Goal: Information Seeking & Learning: Learn about a topic

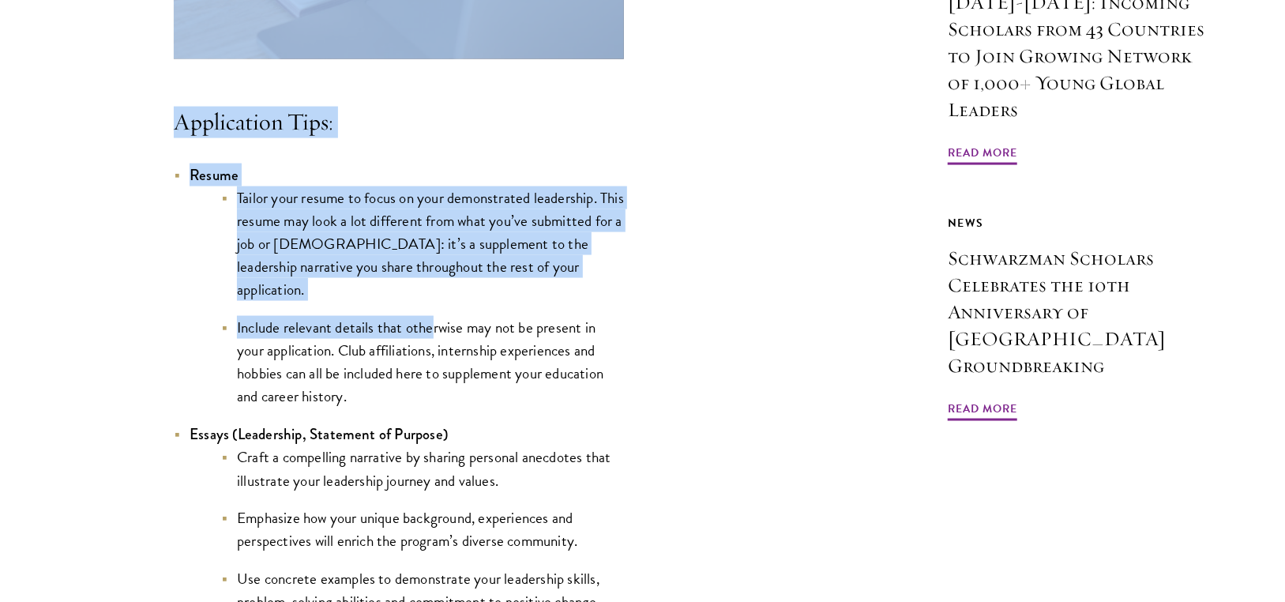
scroll to position [1422, 0]
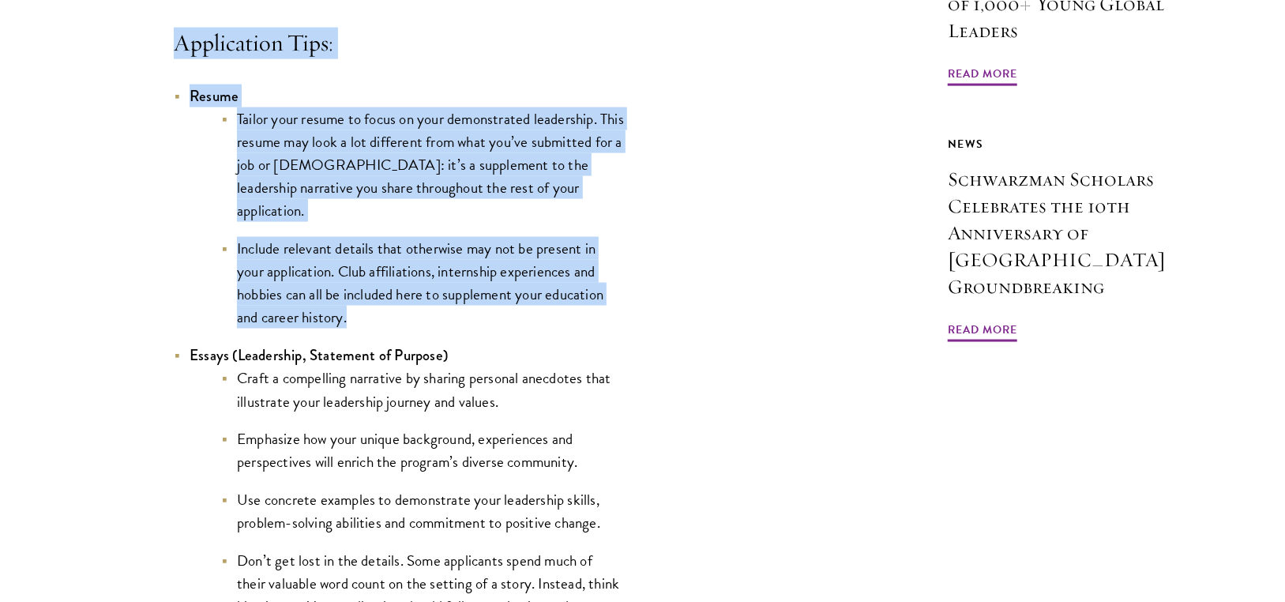
drag, startPoint x: 176, startPoint y: 242, endPoint x: 431, endPoint y: 316, distance: 265.0
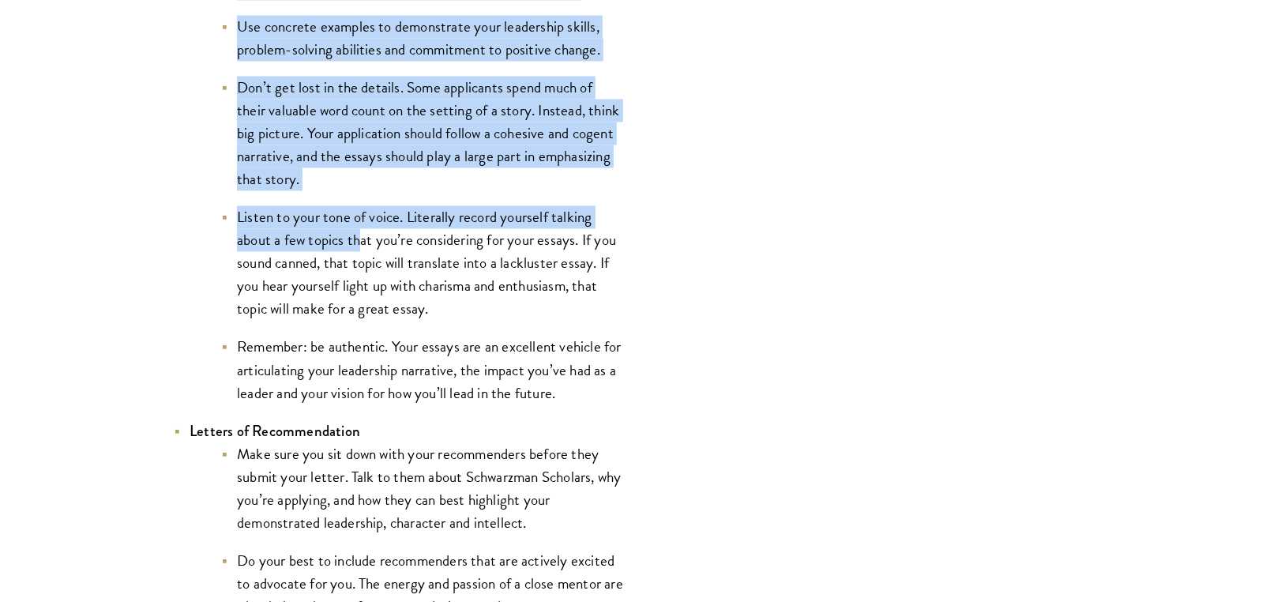
scroll to position [1975, 0]
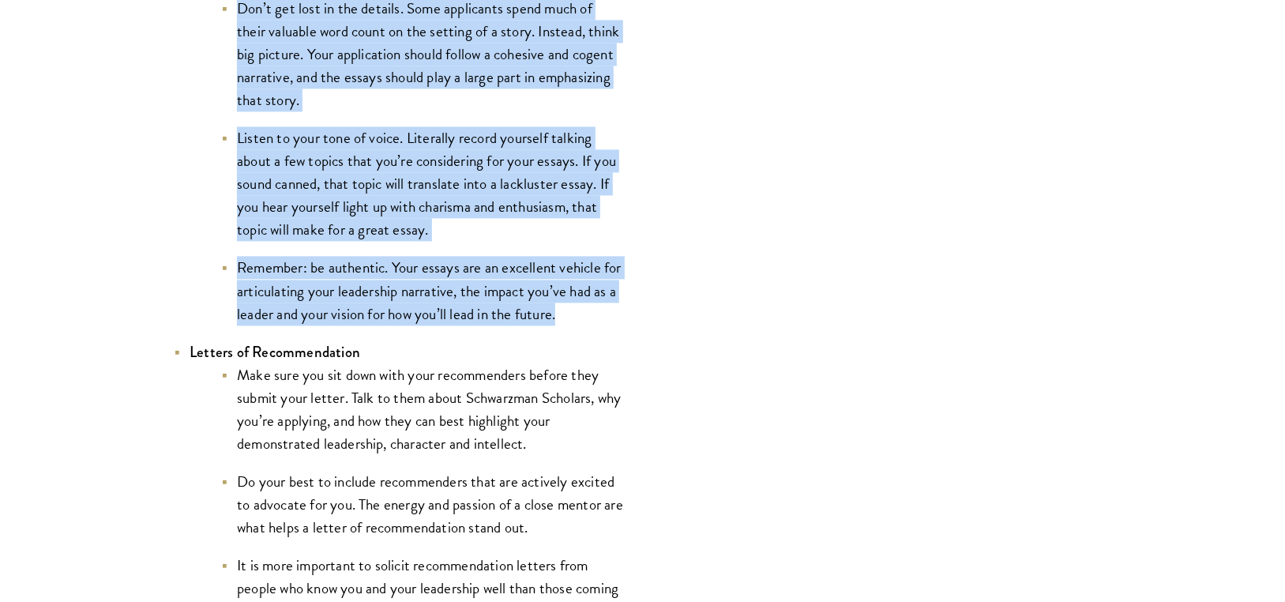
drag, startPoint x: 181, startPoint y: 116, endPoint x: 593, endPoint y: 318, distance: 458.9
click at [593, 318] on li "Essays (Leadership, Statement of Purpose) Craft a compelling narrative by shari…" at bounding box center [399, 58] width 450 height 534
copy li "Essays (Leadership, Statement of Purpose) Craft a compelling narrative by shari…"
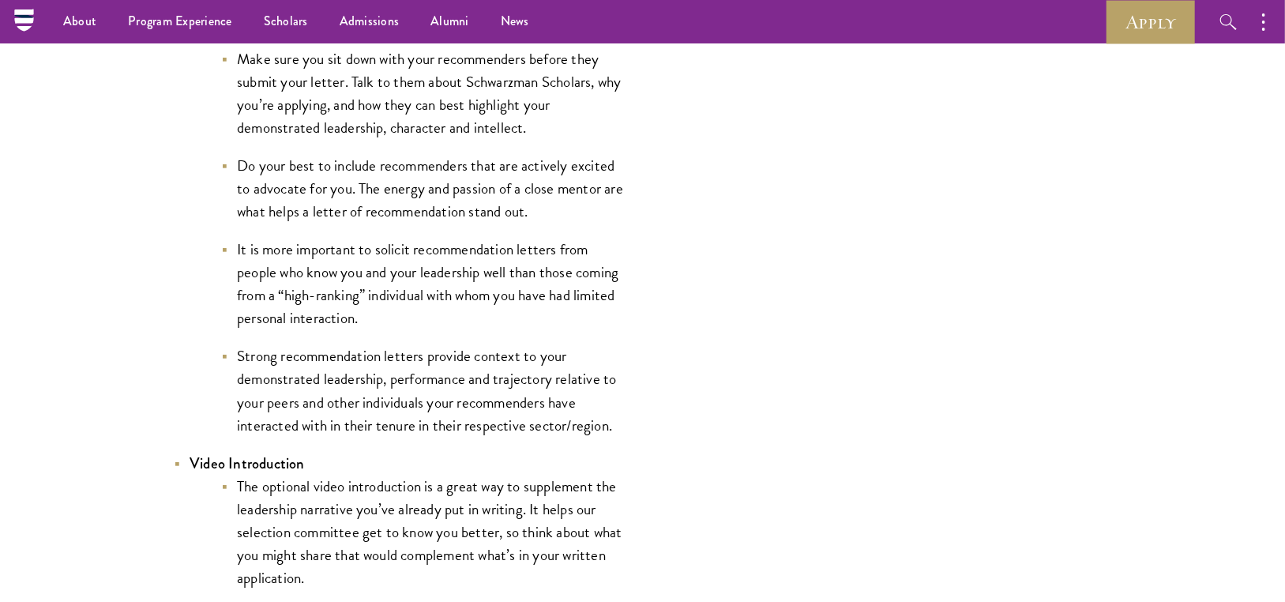
scroll to position [2133, 0]
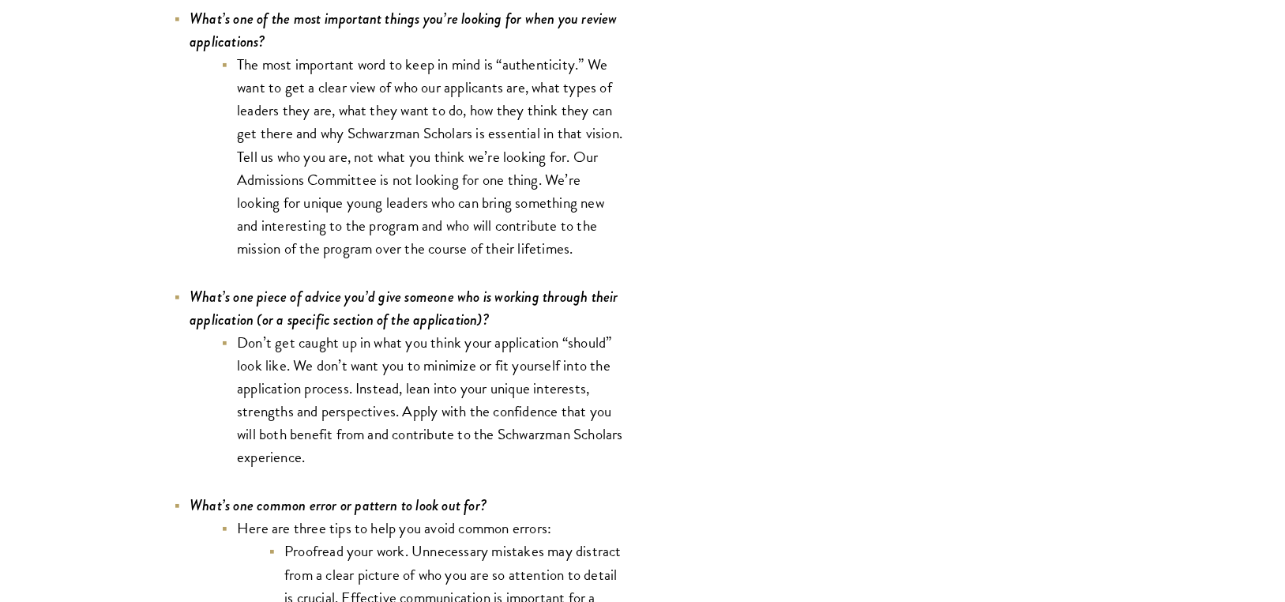
scroll to position [4424, 0]
